Goal: Task Accomplishment & Management: Manage account settings

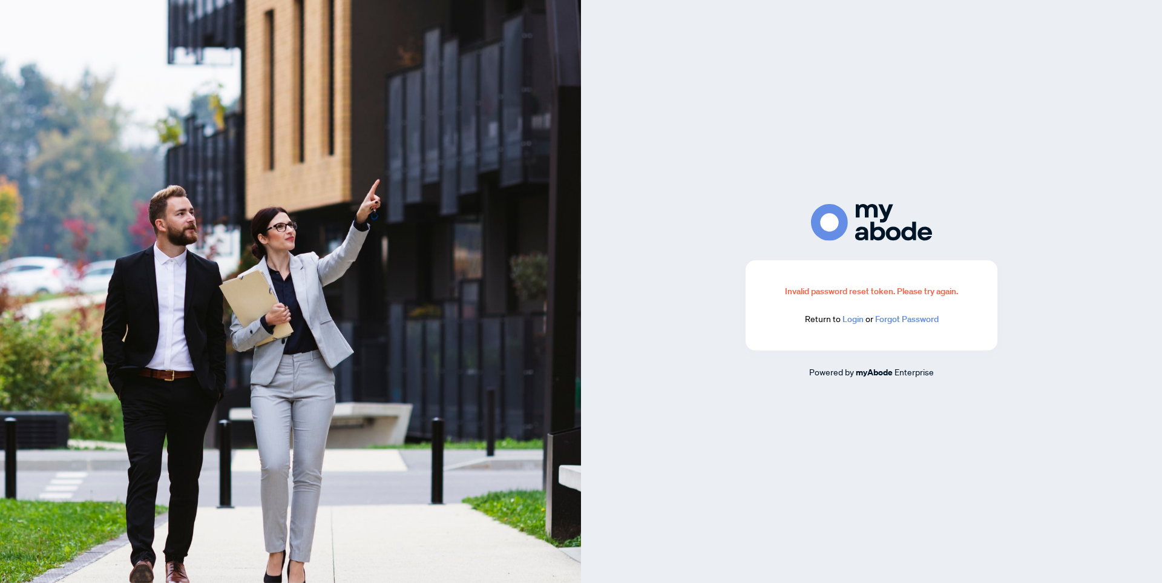
click at [850, 324] on link "Login" at bounding box center [853, 319] width 21 height 11
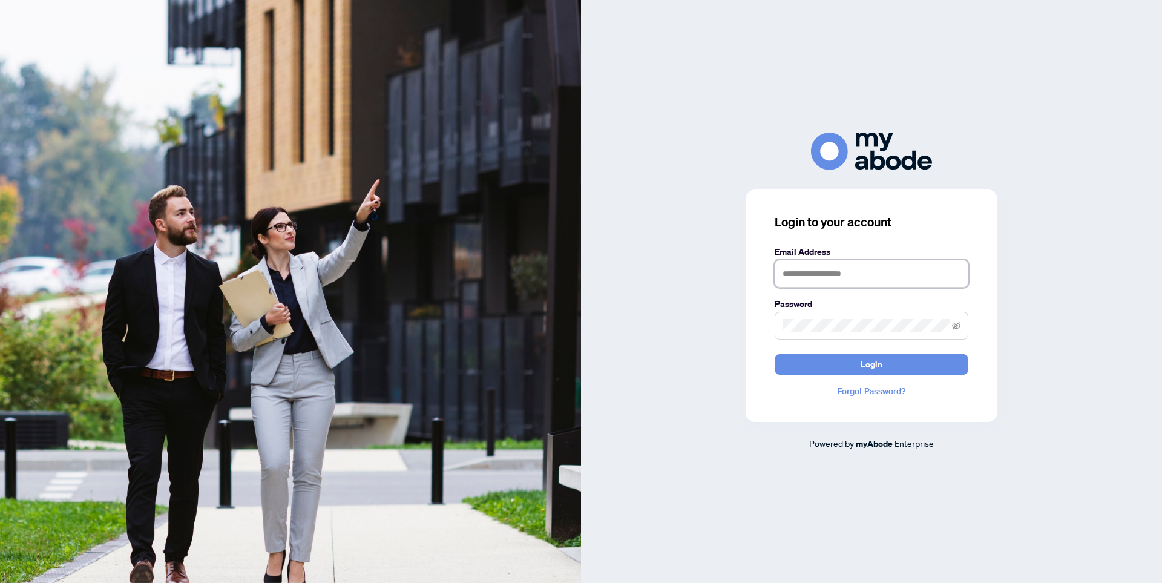
click at [803, 283] on input "text" at bounding box center [872, 274] width 194 height 28
type input "**********"
click at [809, 309] on label "Password" at bounding box center [872, 303] width 194 height 13
click at [775, 354] on button "Login" at bounding box center [872, 364] width 194 height 21
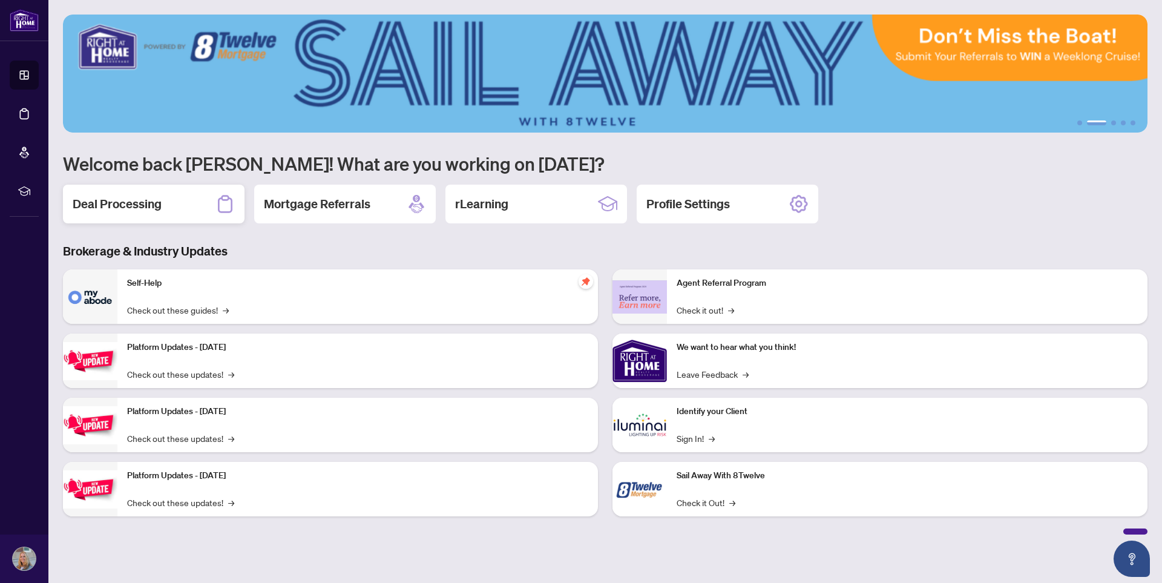
click at [171, 209] on div "Deal Processing" at bounding box center [154, 204] width 182 height 39
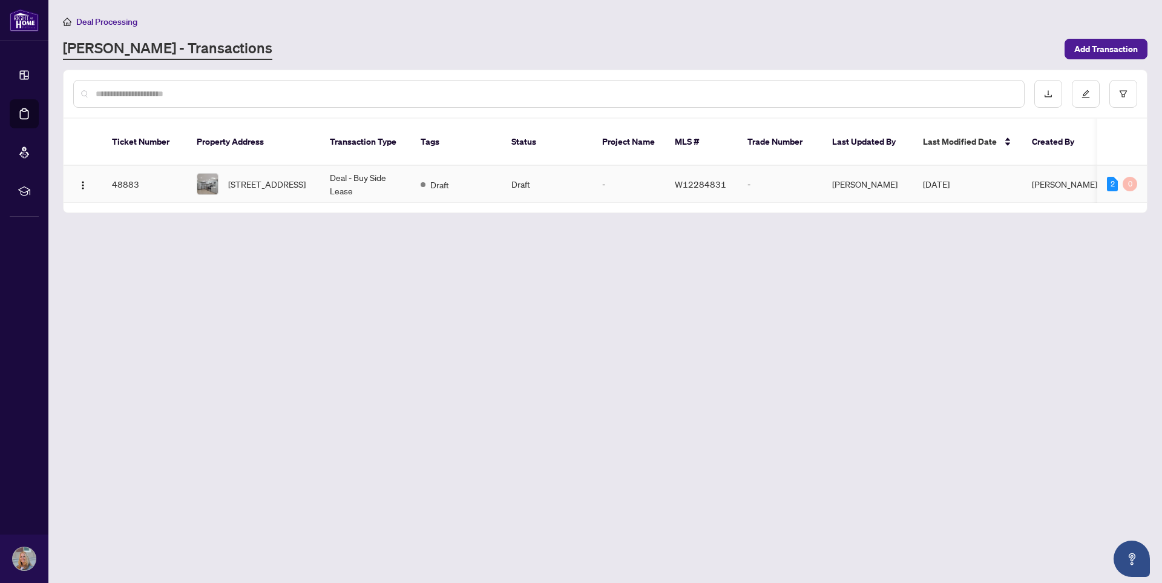
click at [269, 179] on span "[STREET_ADDRESS]" at bounding box center [266, 183] width 77 height 13
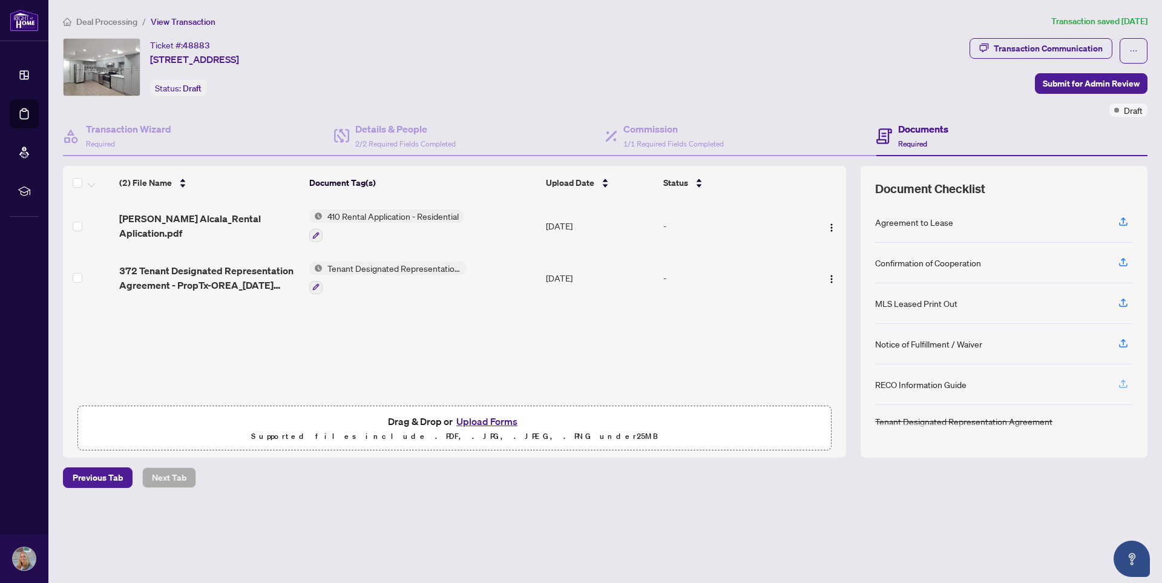
click at [1123, 384] on icon "button" at bounding box center [1123, 382] width 5 height 6
